Goal: Task Accomplishment & Management: Manage account settings

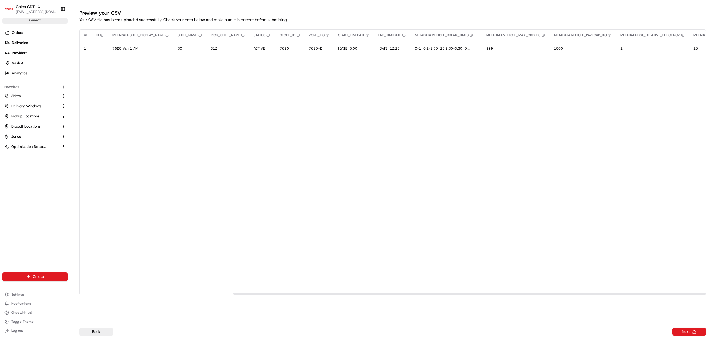
scroll to position [0, 203]
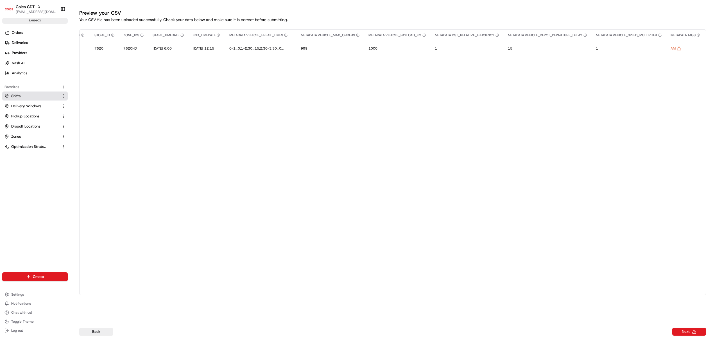
click at [28, 98] on link "Shifts" at bounding box center [31, 95] width 54 height 5
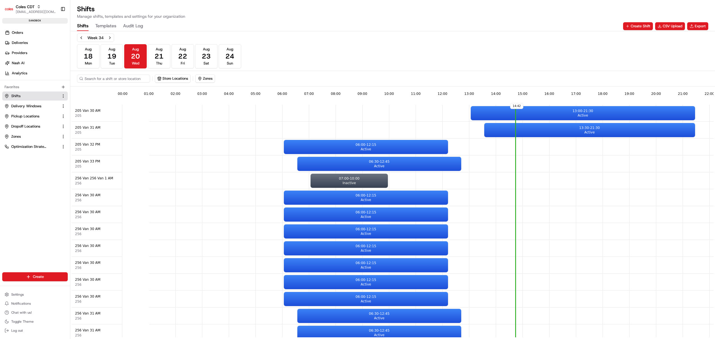
scroll to position [0, 52]
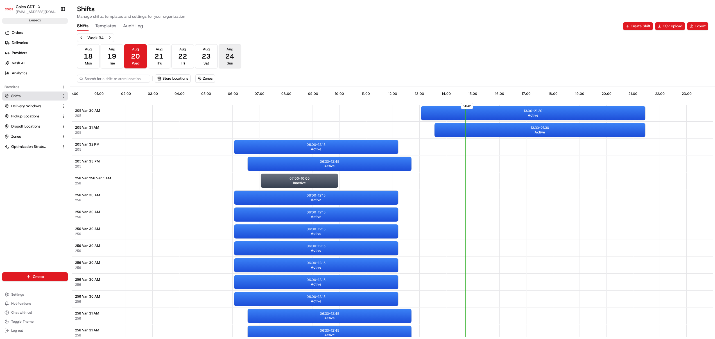
click at [224, 52] on button "[DATE] Sun" at bounding box center [230, 56] width 22 height 24
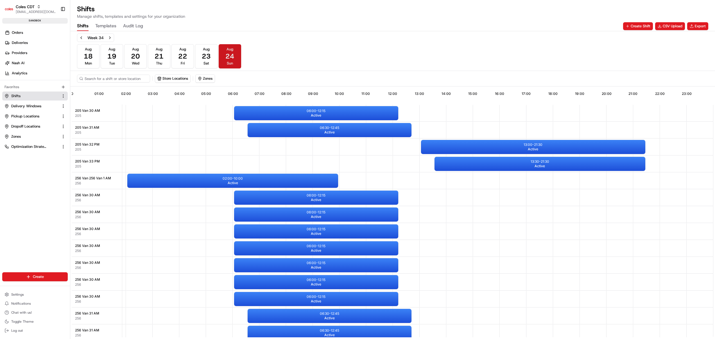
scroll to position [0, 52]
click at [109, 36] on button "Next week" at bounding box center [110, 38] width 8 height 8
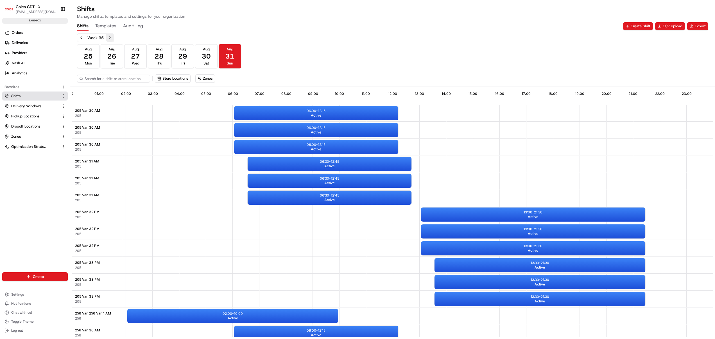
click at [109, 36] on button "Next week" at bounding box center [110, 38] width 8 height 8
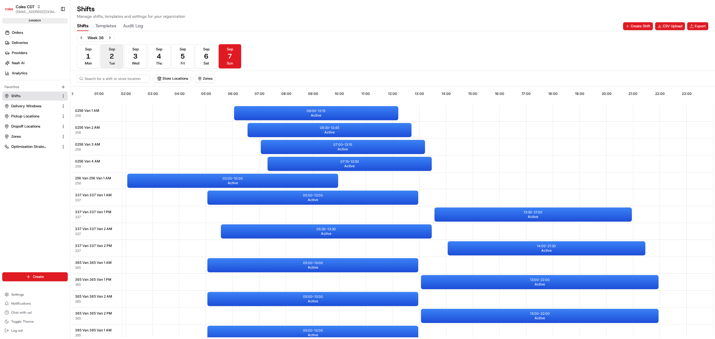
click at [120, 57] on button "[DATE] Tue" at bounding box center [112, 56] width 22 height 24
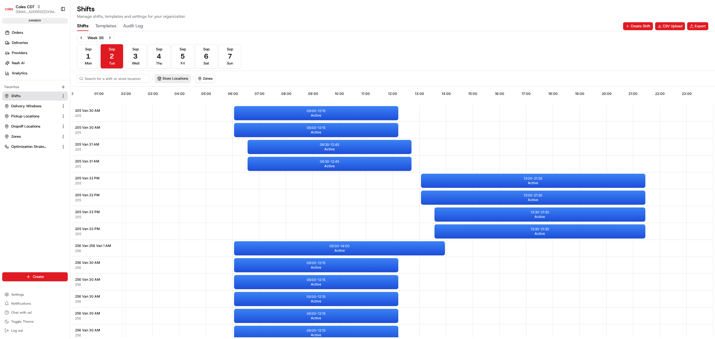
click at [186, 79] on button "Store Locations" at bounding box center [172, 79] width 35 height 8
type input "314"
click at [188, 127] on div "Mirrabooka (314)" at bounding box center [195, 131] width 80 height 8
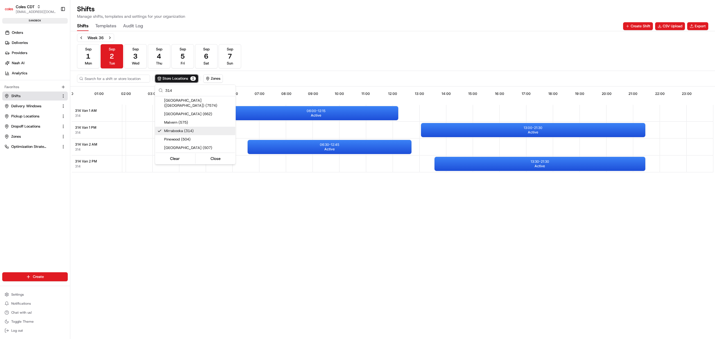
scroll to position [0, 50]
click at [132, 58] on html "Coles CDT [EMAIL_ADDRESS][DOMAIN_NAME] Toggle Sidebar sandbox Orders Deliveries…" at bounding box center [357, 169] width 715 height 339
click at [132, 58] on button "[DATE] Wed" at bounding box center [135, 56] width 22 height 24
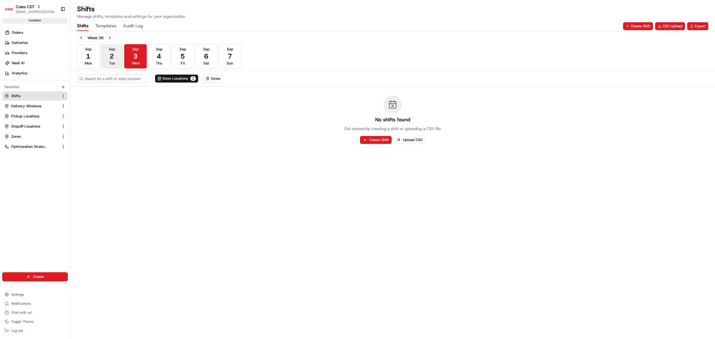
click at [116, 58] on button "[DATE] Tue" at bounding box center [112, 56] width 22 height 24
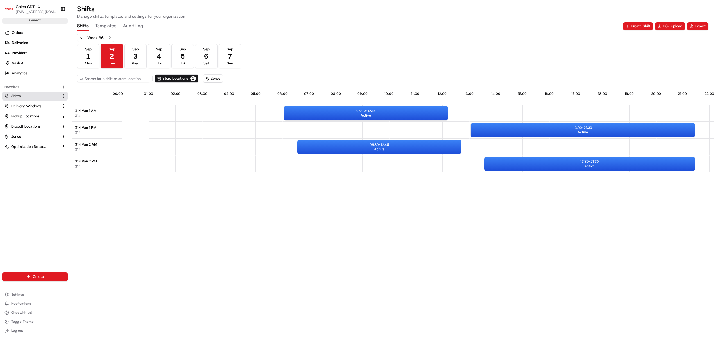
click at [224, 188] on div "14:45 00:00 01:00 02:00 03:00 04:00 05:00 06:00 07:00 08:00 09:00 10:00 11:00 1…" at bounding box center [393, 212] width 642 height 249
click at [93, 63] on button "[DATE] Mon" at bounding box center [88, 56] width 22 height 24
click at [81, 34] on button "Previous week" at bounding box center [81, 38] width 8 height 8
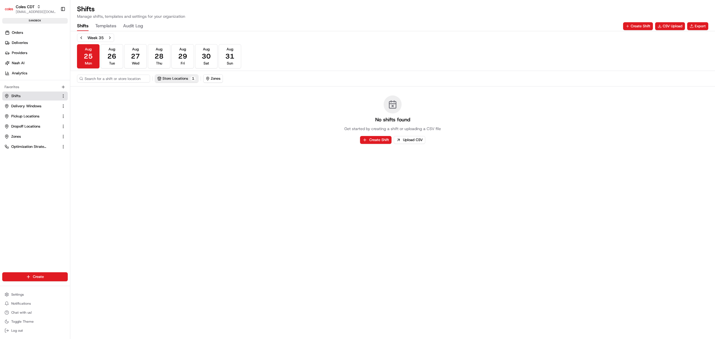
click at [183, 76] on button "Store Locations 1" at bounding box center [176, 79] width 43 height 8
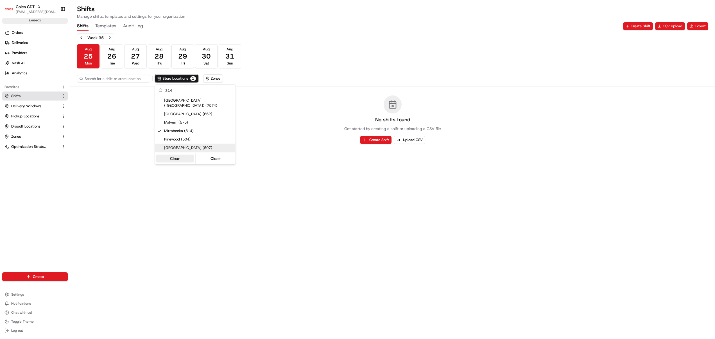
click at [177, 154] on button "Clear" at bounding box center [175, 158] width 39 height 8
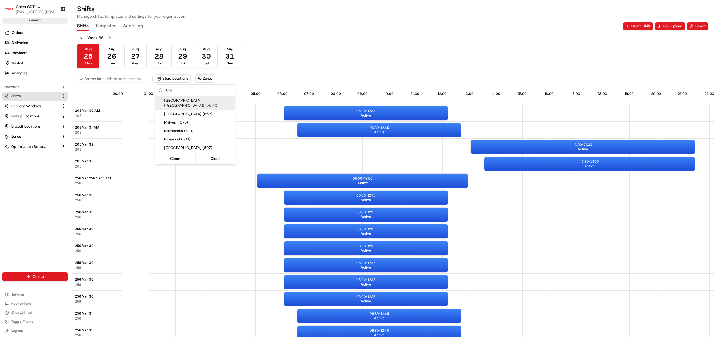
click at [104, 21] on html "Coles CDT [EMAIL_ADDRESS][DOMAIN_NAME] Toggle Sidebar sandbox Orders Deliveries…" at bounding box center [357, 169] width 715 height 339
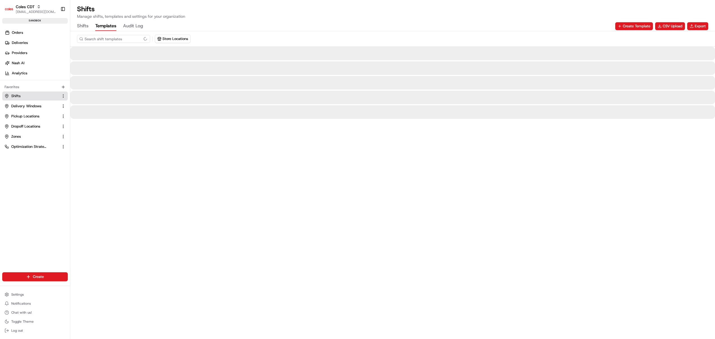
click at [106, 26] on button "Templates" at bounding box center [105, 26] width 21 height 10
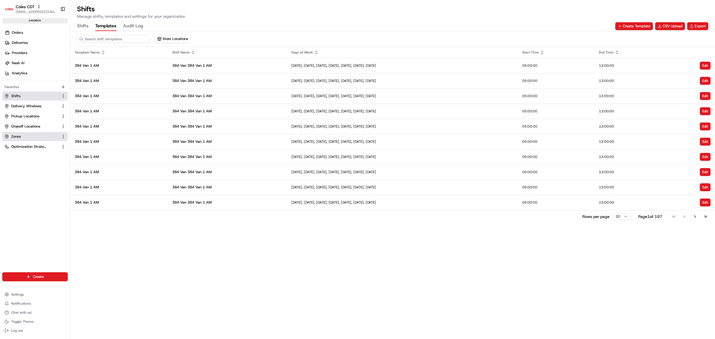
click at [26, 138] on link "Zones" at bounding box center [31, 136] width 54 height 5
